Goal: Task Accomplishment & Management: Manage account settings

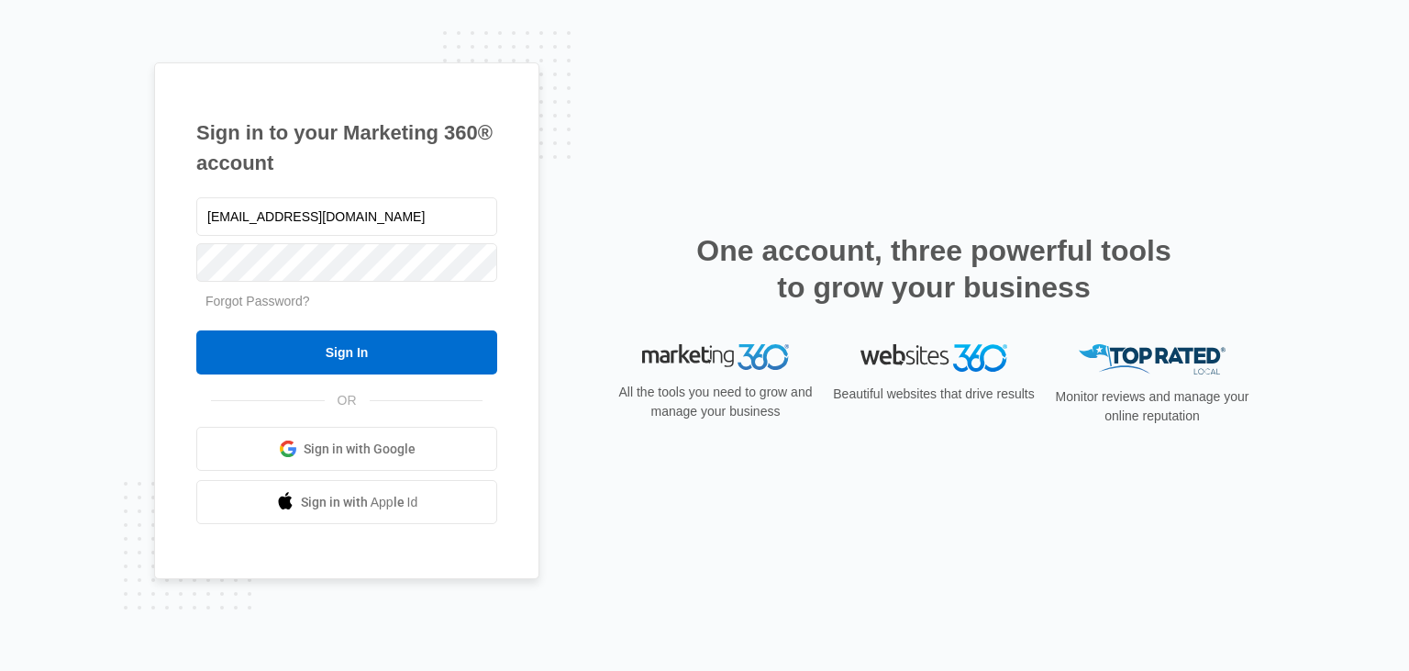
type input "[EMAIL_ADDRESS][DOMAIN_NAME]"
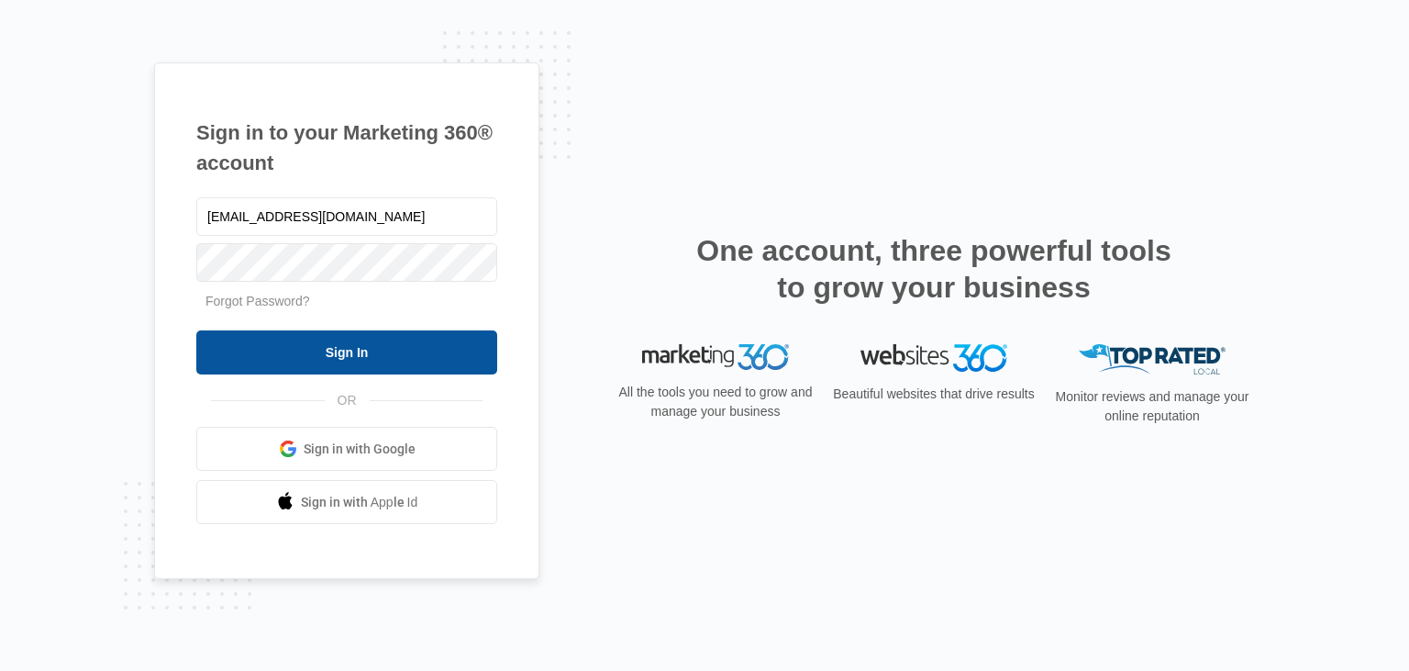
click at [348, 347] on input "Sign In" at bounding box center [346, 352] width 301 height 44
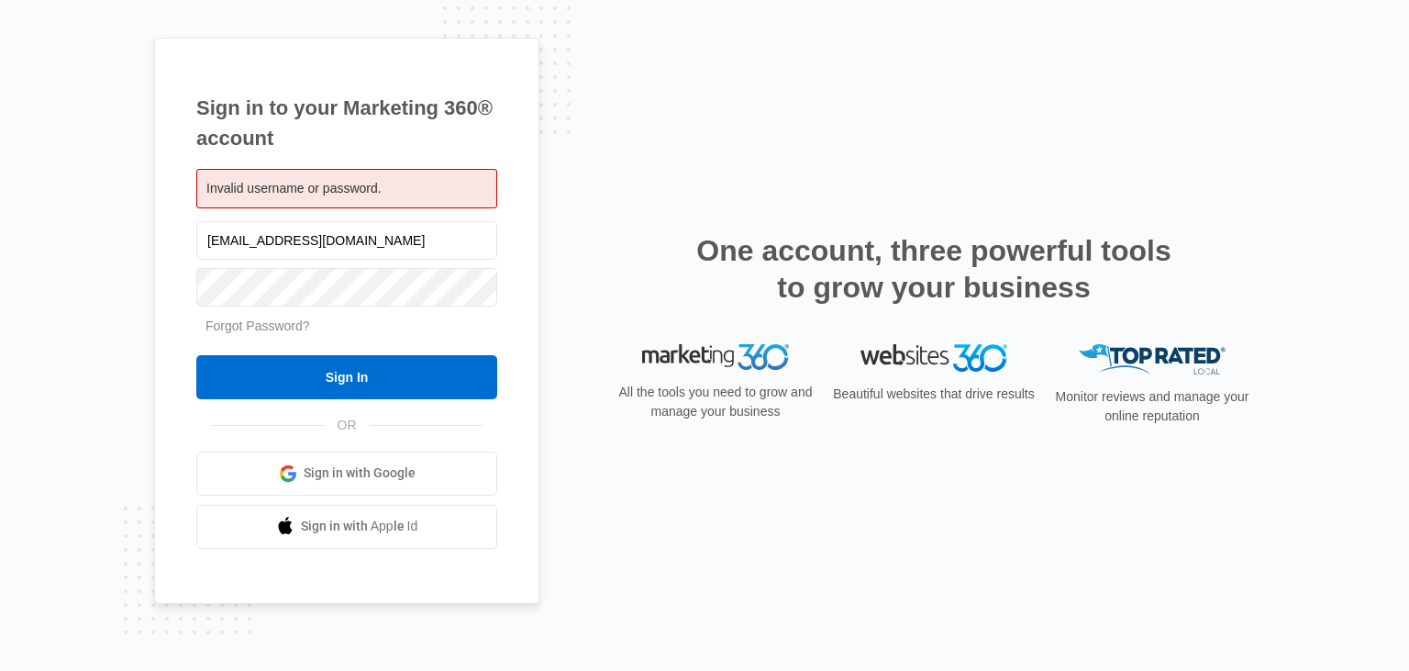
click at [240, 325] on link "Forgot Password?" at bounding box center [258, 325] width 105 height 15
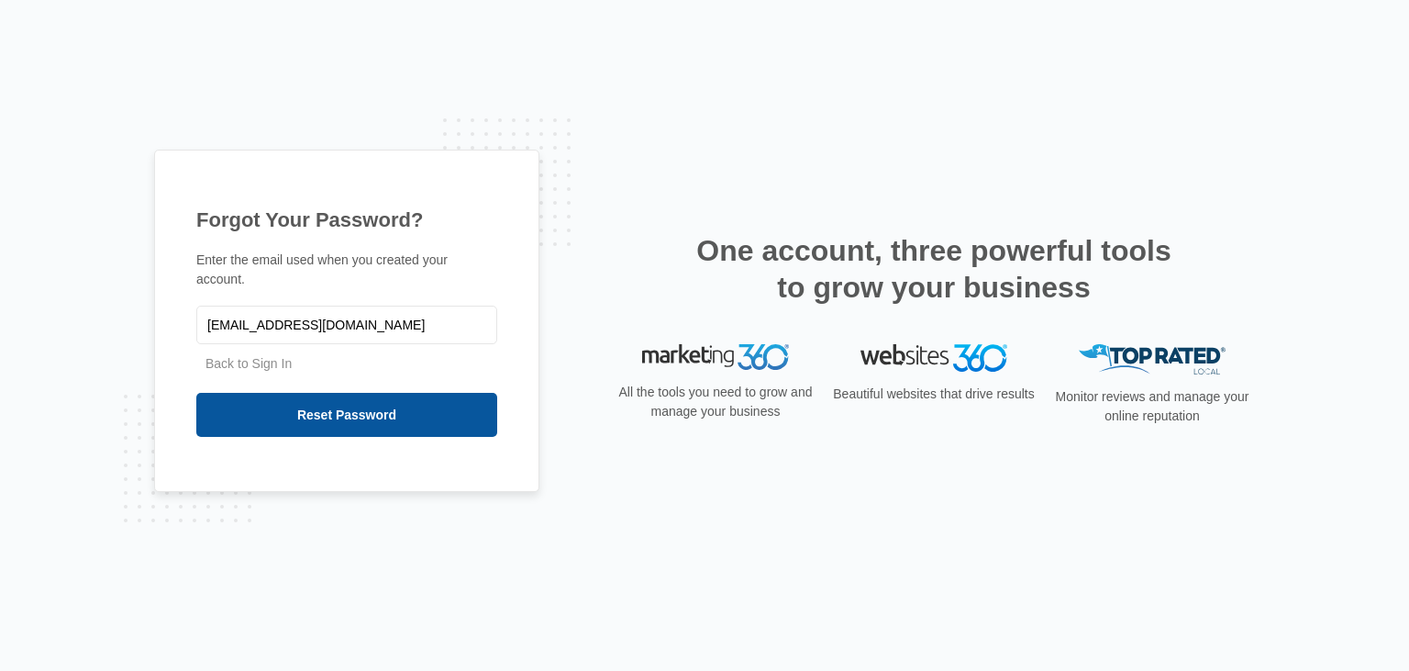
click at [333, 408] on input "Reset Password" at bounding box center [346, 415] width 301 height 44
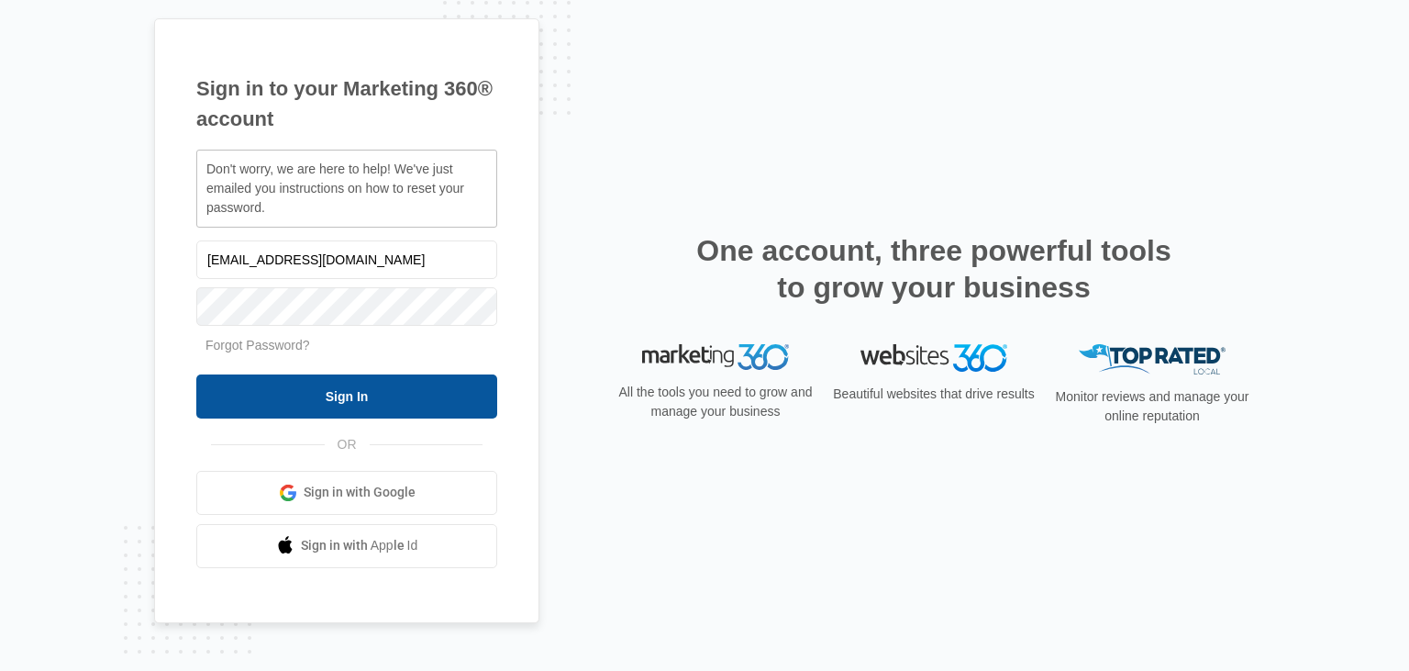
click at [342, 398] on input "Sign In" at bounding box center [346, 396] width 301 height 44
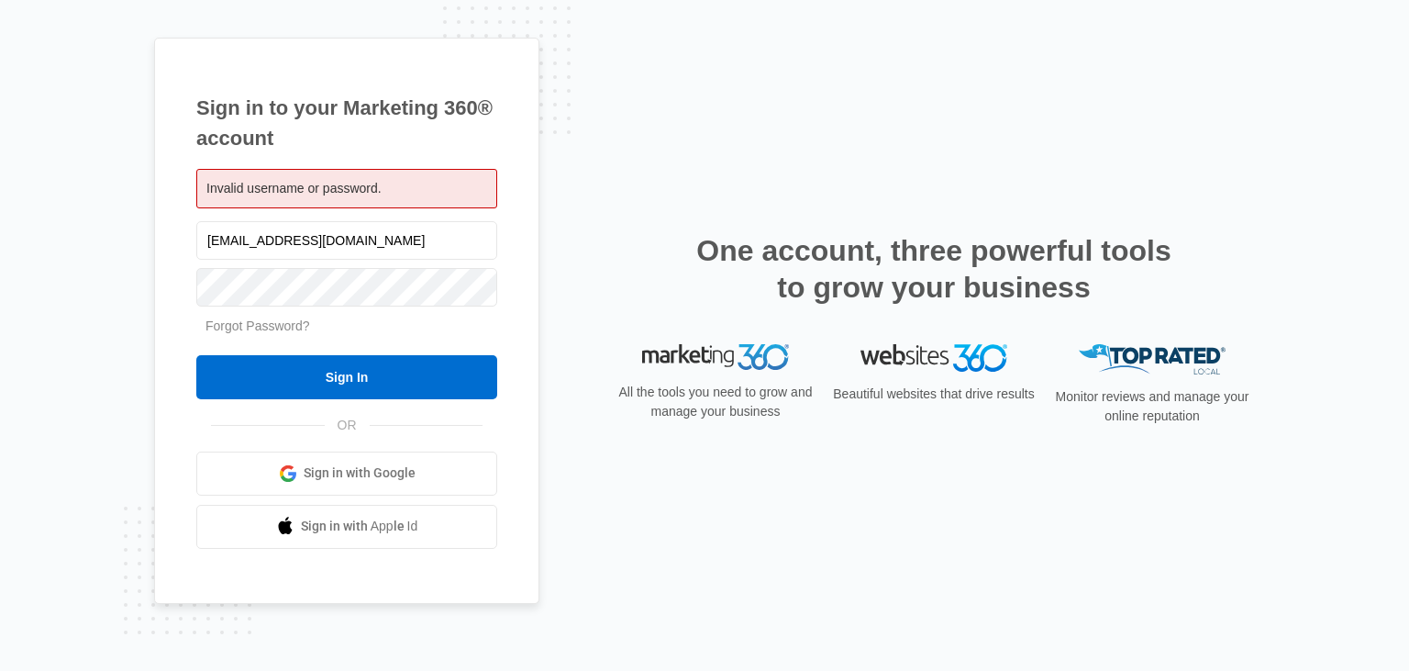
click at [270, 325] on link "Forgot Password?" at bounding box center [258, 325] width 105 height 15
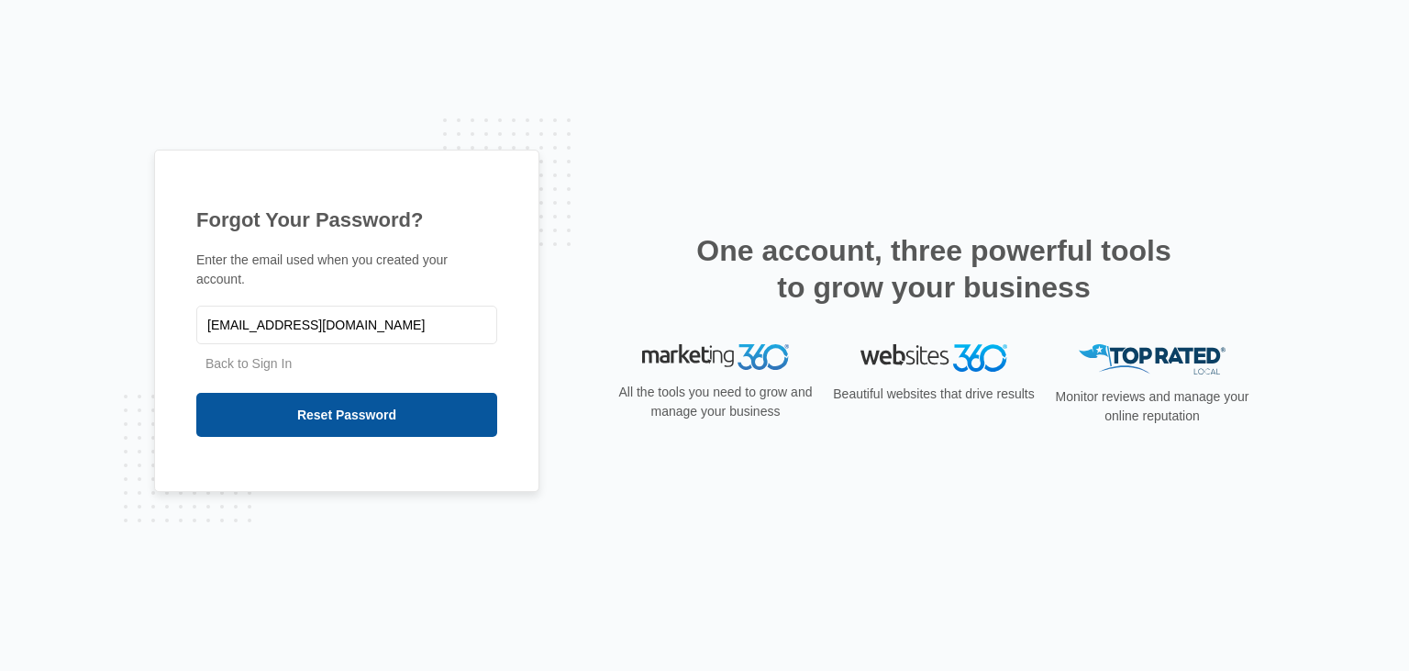
type input "[EMAIL_ADDRESS][DOMAIN_NAME]"
click at [344, 406] on input "Reset Password" at bounding box center [346, 415] width 301 height 44
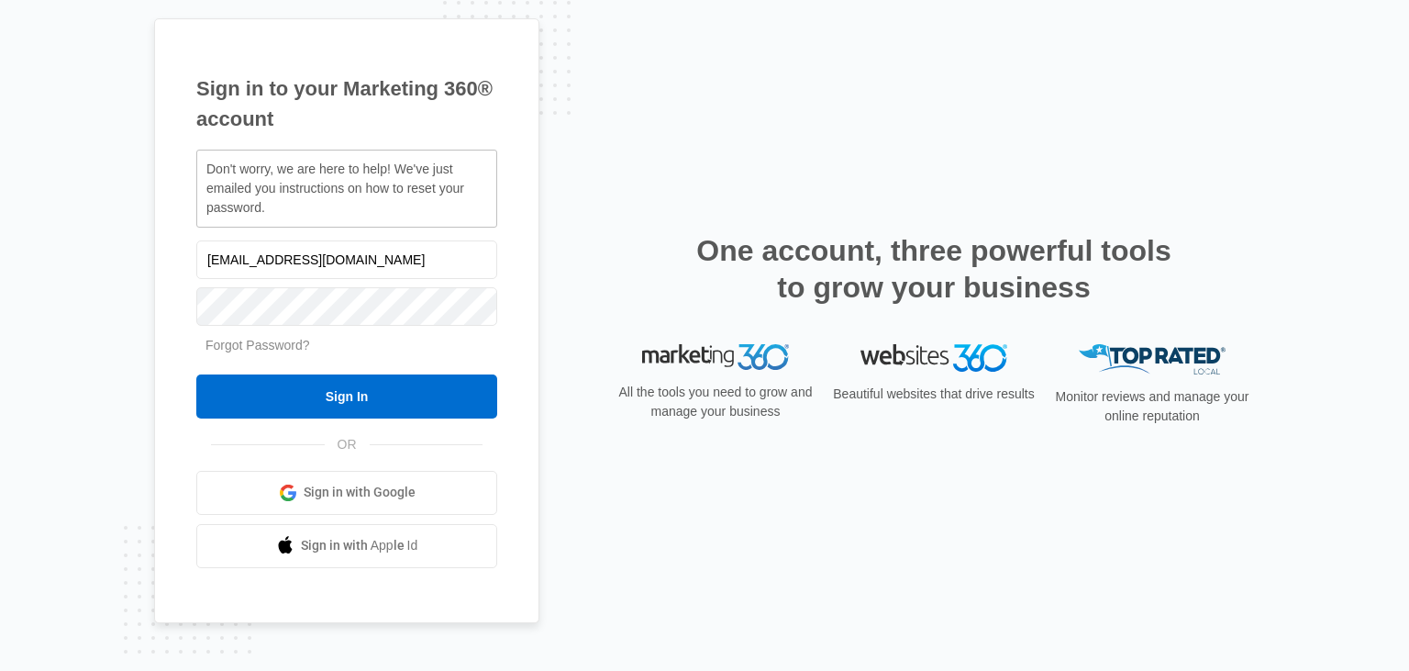
click at [272, 339] on link "Forgot Password?" at bounding box center [258, 345] width 105 height 15
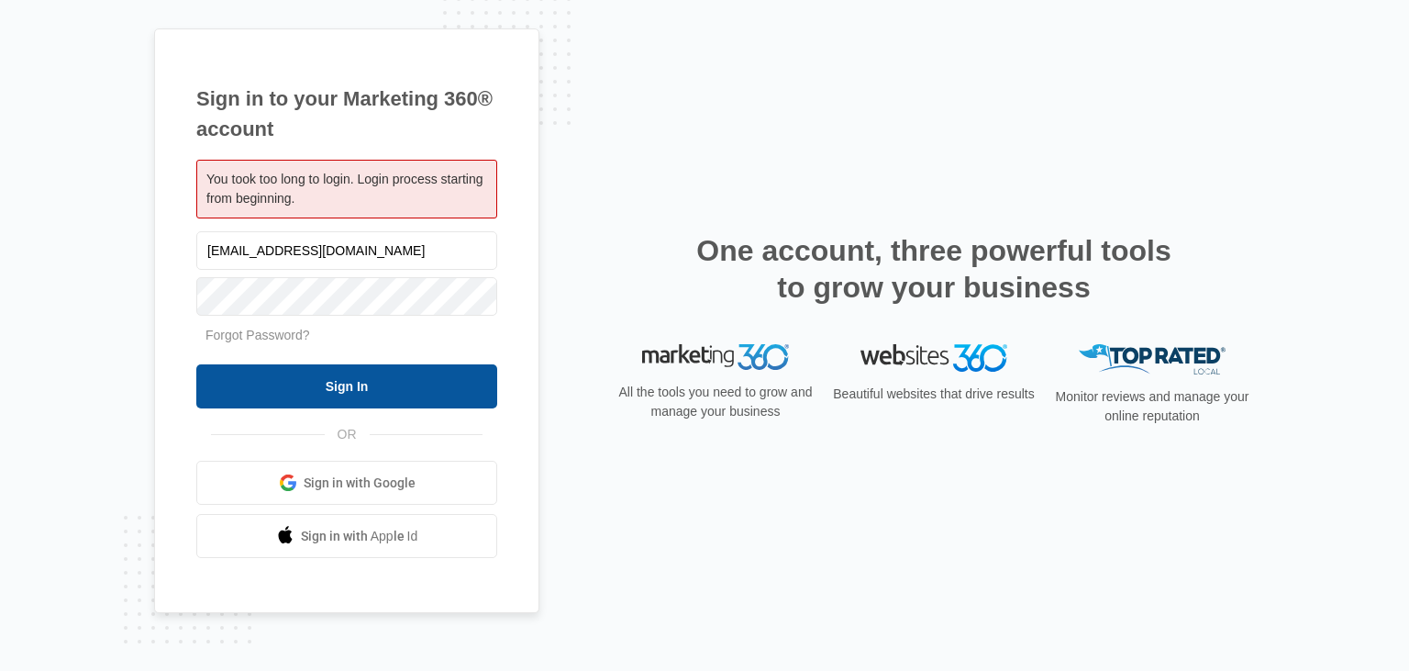
type input "[EMAIL_ADDRESS][DOMAIN_NAME]"
click at [351, 393] on input "Sign In" at bounding box center [346, 386] width 301 height 44
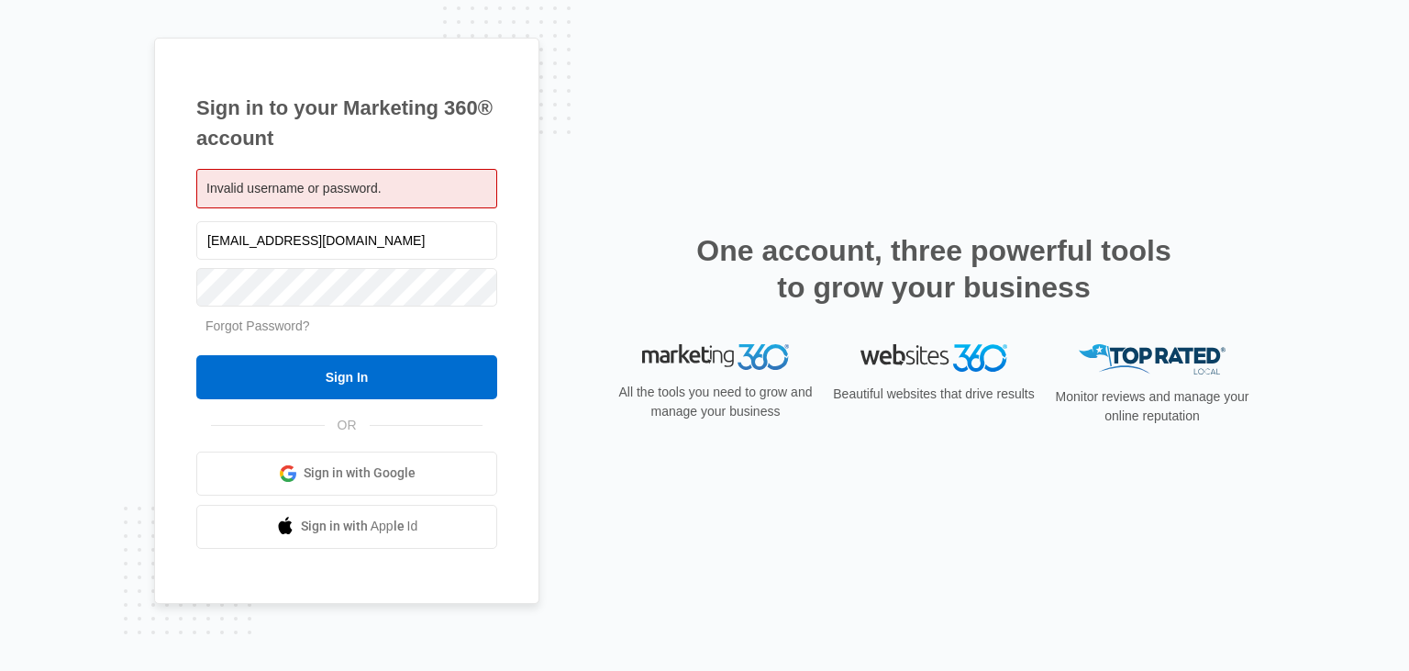
click at [251, 323] on link "Forgot Password?" at bounding box center [258, 325] width 105 height 15
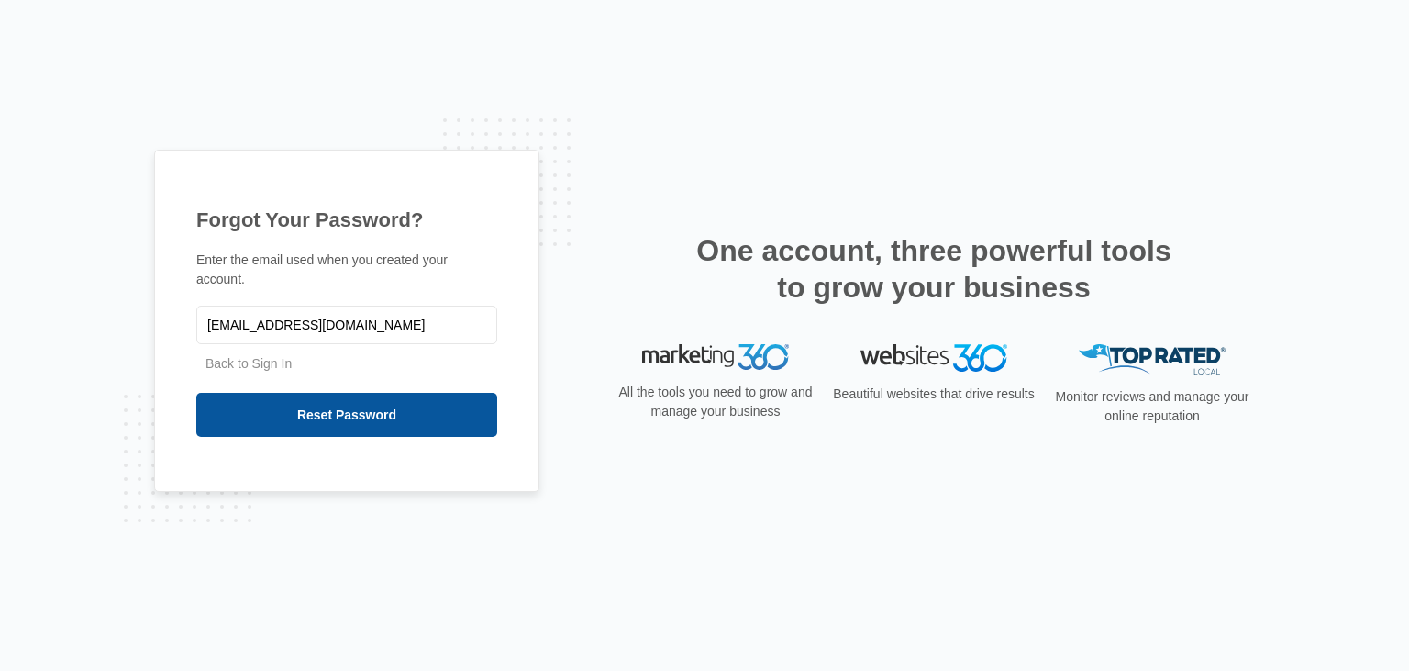
click at [328, 402] on input "Reset Password" at bounding box center [346, 415] width 301 height 44
